Goal: Information Seeking & Learning: Learn about a topic

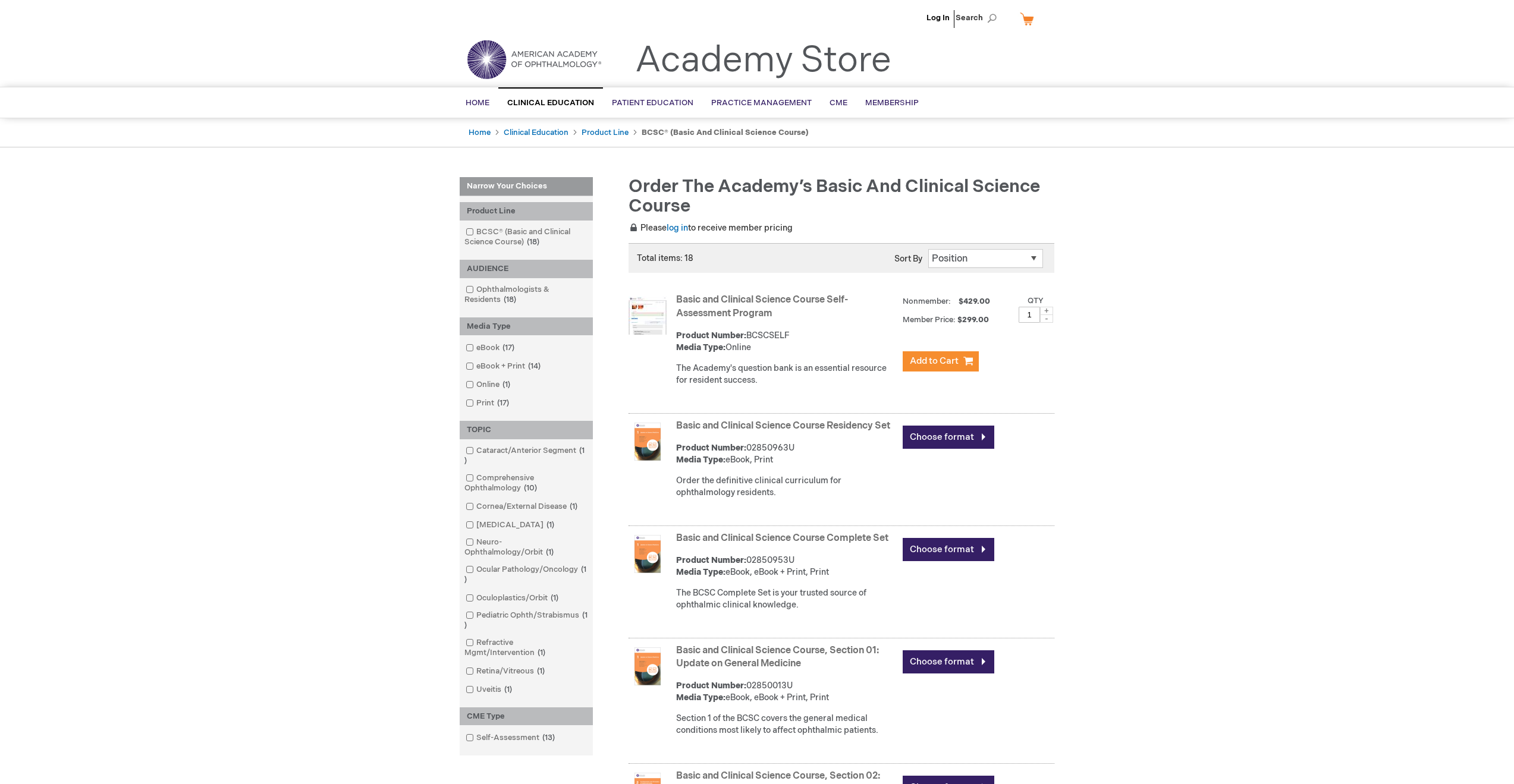
click at [826, 423] on link "Basic and Clinical Science Course Residency Set" at bounding box center [783, 425] width 214 height 11
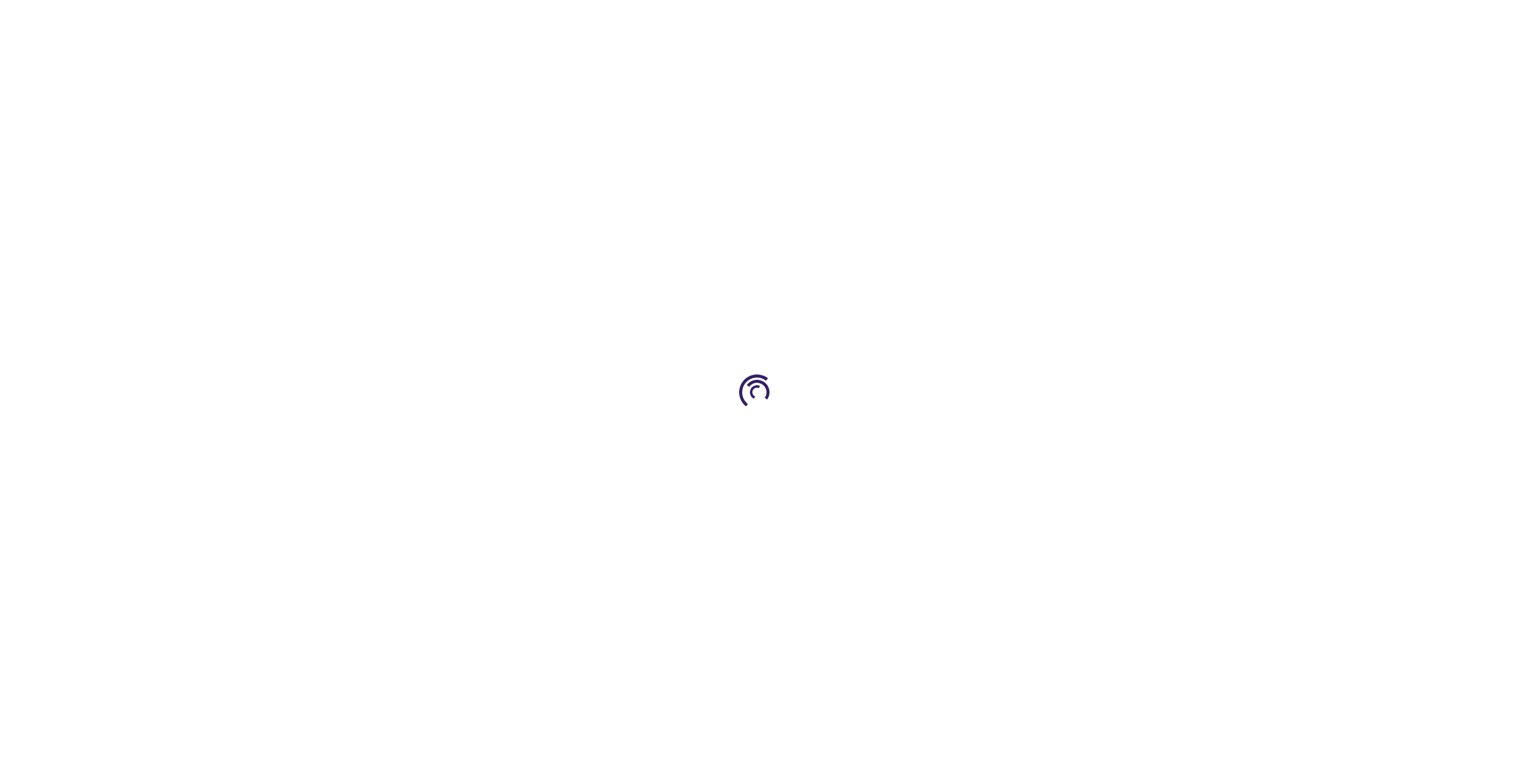
type input "0"
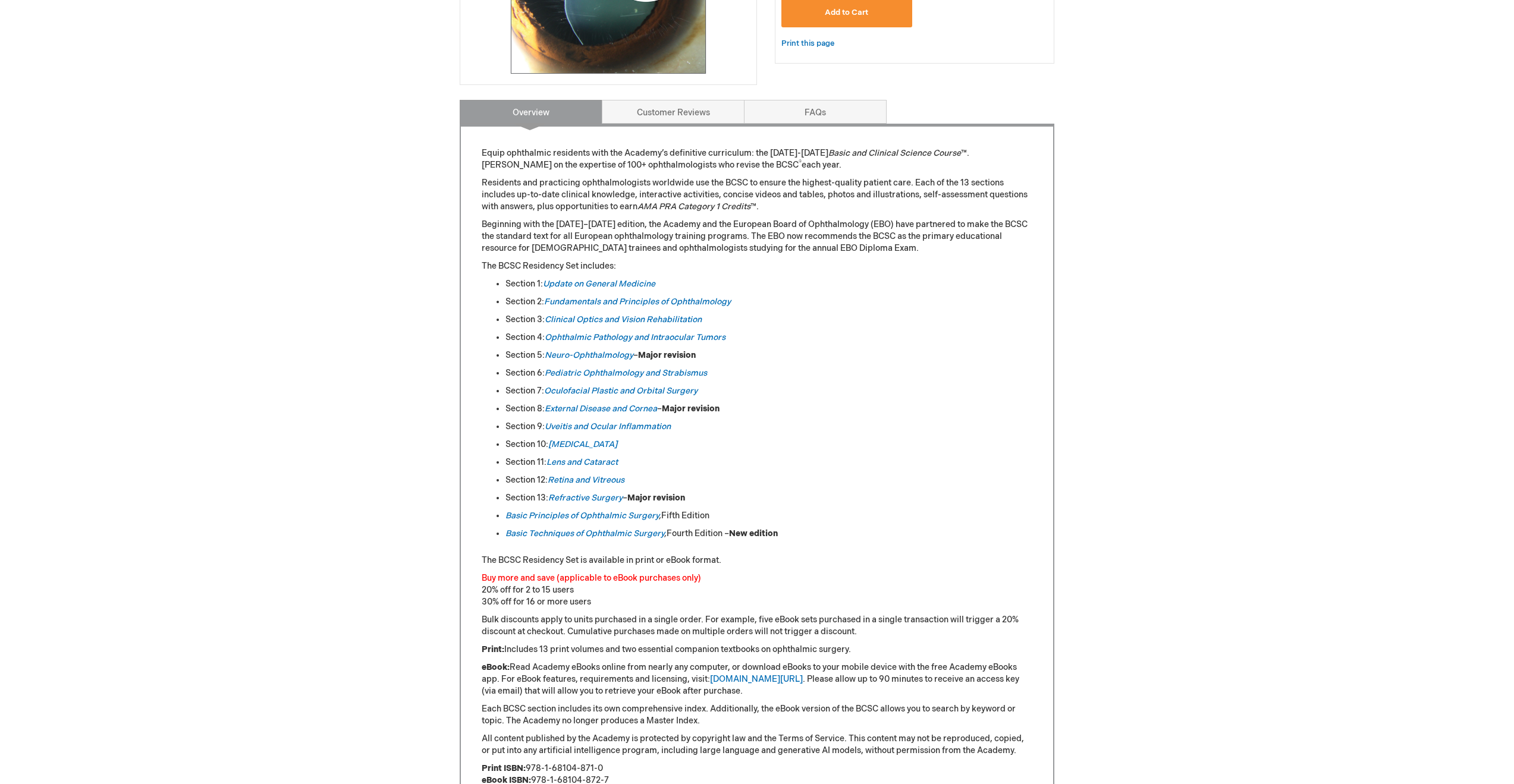
scroll to position [392, 0]
drag, startPoint x: 675, startPoint y: 284, endPoint x: 546, endPoint y: 286, distance: 129.0
click at [546, 286] on li "Section 1: Update on General Medicine" at bounding box center [769, 285] width 527 height 12
copy li "Update on General Medicine"
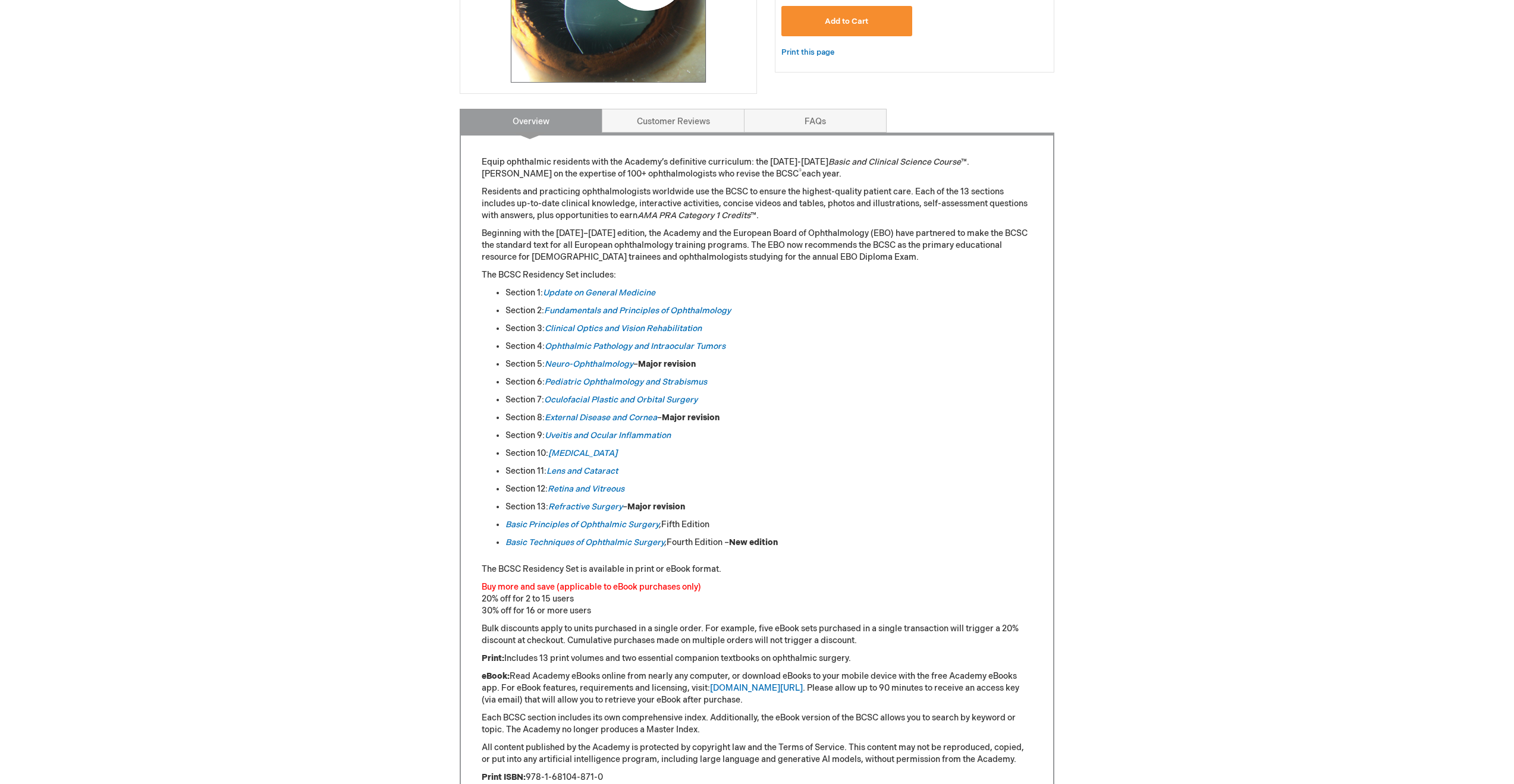
scroll to position [376, 0]
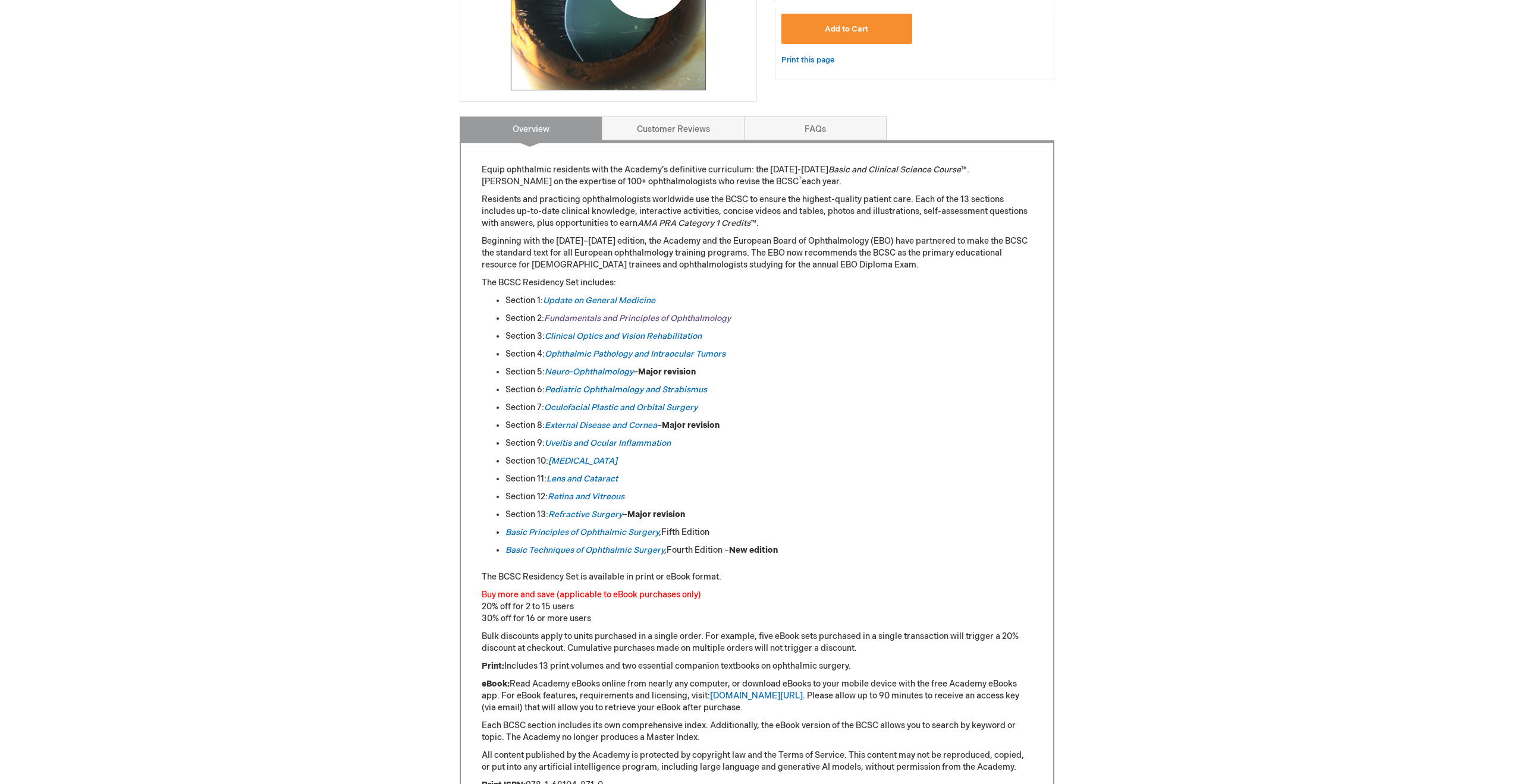
drag, startPoint x: 745, startPoint y: 318, endPoint x: 547, endPoint y: 315, distance: 198.0
click at [547, 315] on li "Section 2: Fundamentals and Principles of Ophthalmology" at bounding box center [769, 319] width 527 height 12
copy li "Fundamentals and Principles of Ophthalmology"
drag, startPoint x: 588, startPoint y: 335, endPoint x: 550, endPoint y: 334, distance: 38.0
click at [550, 334] on li "Section 3: Clinical Optics and Vision Rehabilitation" at bounding box center [769, 336] width 527 height 12
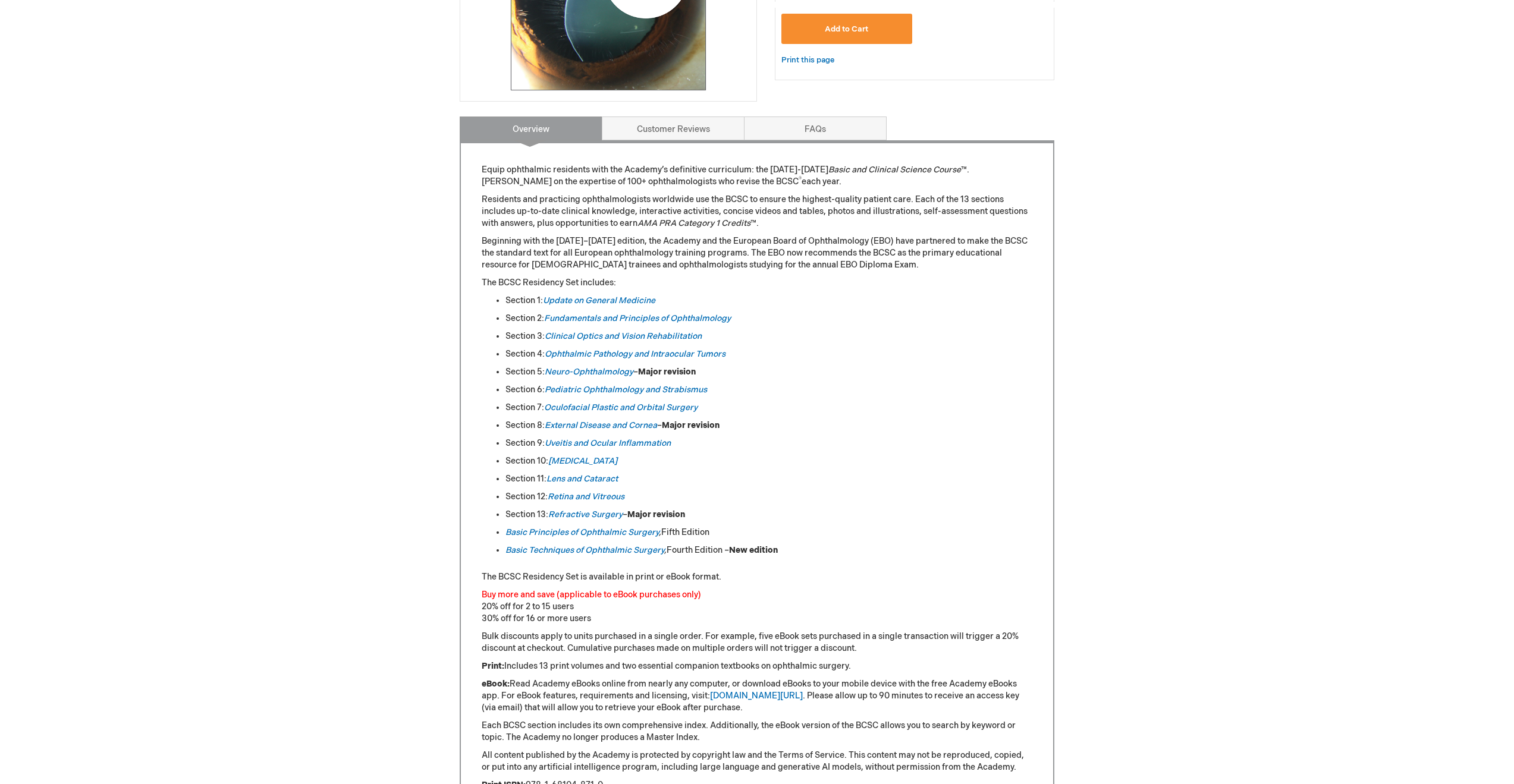
copy li "Clinical Optics and Vision Rehabilitation"
drag, startPoint x: 735, startPoint y: 354, endPoint x: 539, endPoint y: 352, distance: 196.0
click at [539, 352] on li "Section 4: Ophthalmic Pathology and Intraocular Tumors" at bounding box center [769, 354] width 527 height 12
copy li "4: Ophthalmic Pathology and Intraocular Tumors"
